Goal: Use online tool/utility: Utilize a website feature to perform a specific function

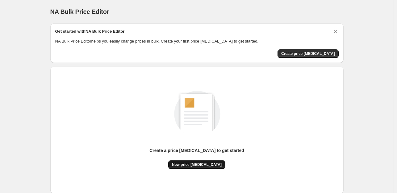
click at [187, 165] on span "New price change job" at bounding box center [197, 165] width 50 height 5
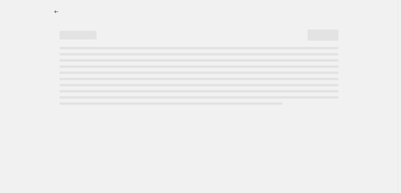
select select "percentage"
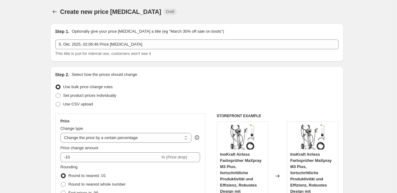
scroll to position [31, 0]
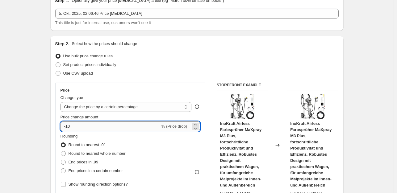
click at [75, 129] on input "-10" at bounding box center [111, 127] width 100 height 10
type input "-1"
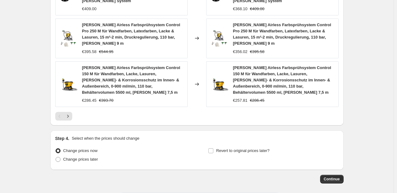
scroll to position [496, 0]
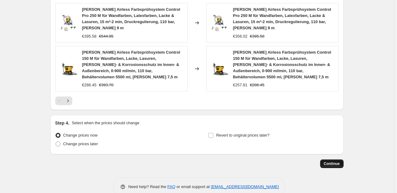
type input "-35"
click at [325, 160] on button "Continue" at bounding box center [331, 164] width 23 height 9
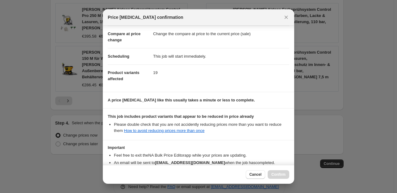
scroll to position [66, 0]
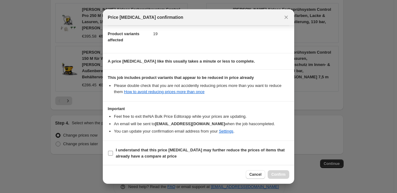
click at [110, 152] on input "I understand that this price change job may further reduce the prices of items …" at bounding box center [110, 153] width 5 height 5
checkbox input "true"
click at [278, 173] on span "Confirm" at bounding box center [279, 174] width 14 height 5
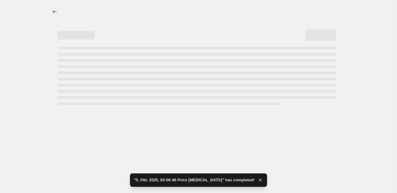
select select "percentage"
